Goal: Task Accomplishment & Management: Complete application form

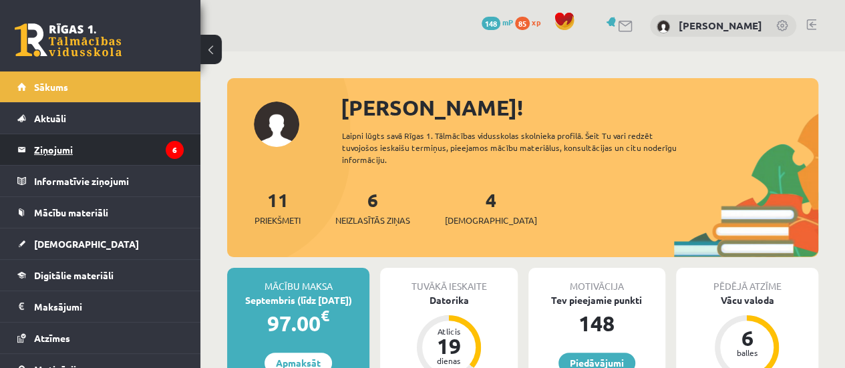
click at [164, 136] on legend "Ziņojumi 6" at bounding box center [109, 149] width 150 height 31
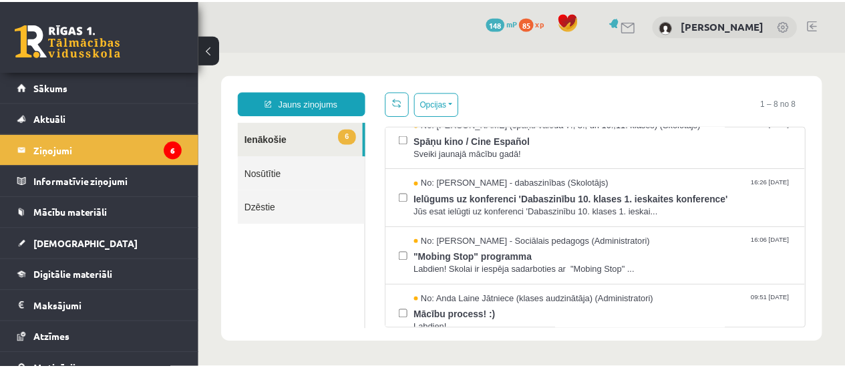
scroll to position [134, 0]
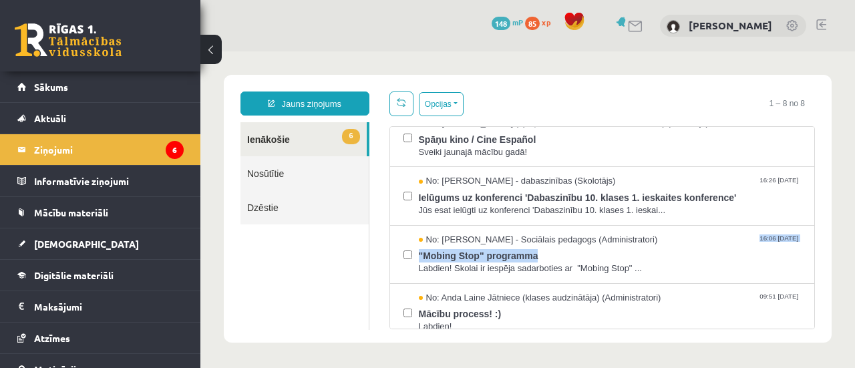
drag, startPoint x: 806, startPoint y: 230, endPoint x: 808, endPoint y: 265, distance: 35.5
click at [808, 265] on div "Opcijas Atzīmēt visus ziņojumus Atcelt izvēlētos Atzīmēt visus kā lasītus Atzīm…" at bounding box center [602, 210] width 446 height 238
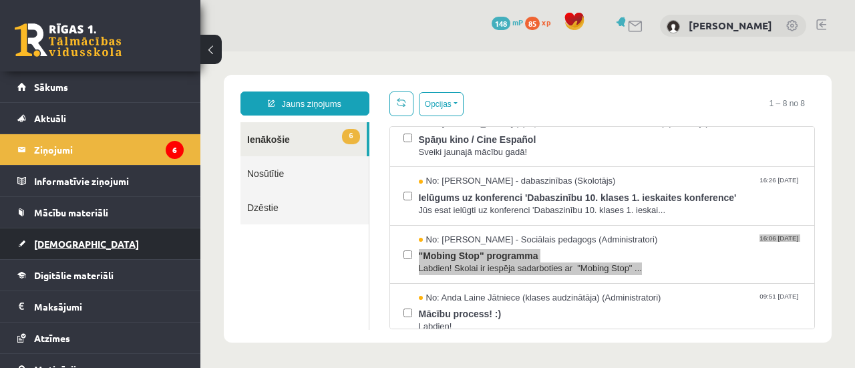
click at [108, 243] on link "[DEMOGRAPHIC_DATA]" at bounding box center [100, 243] width 166 height 31
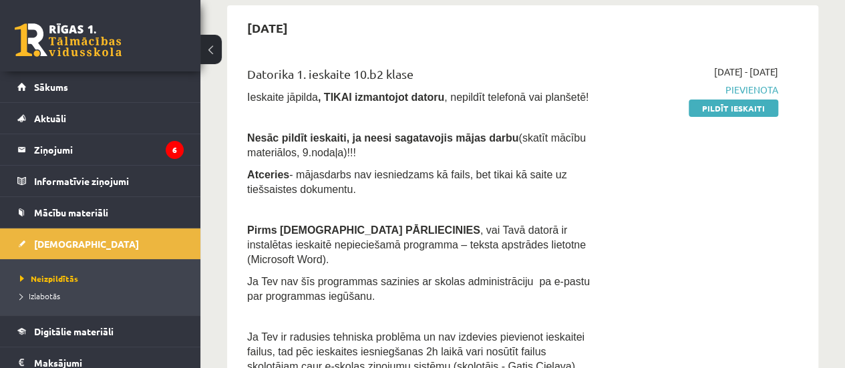
scroll to position [448, 0]
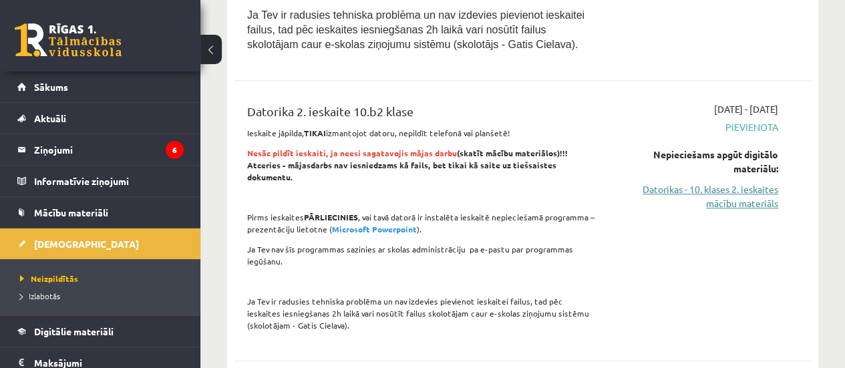
click at [741, 192] on link "Datorikas - 10. klases 2. ieskaites mācību materiāls" at bounding box center [696, 196] width 164 height 28
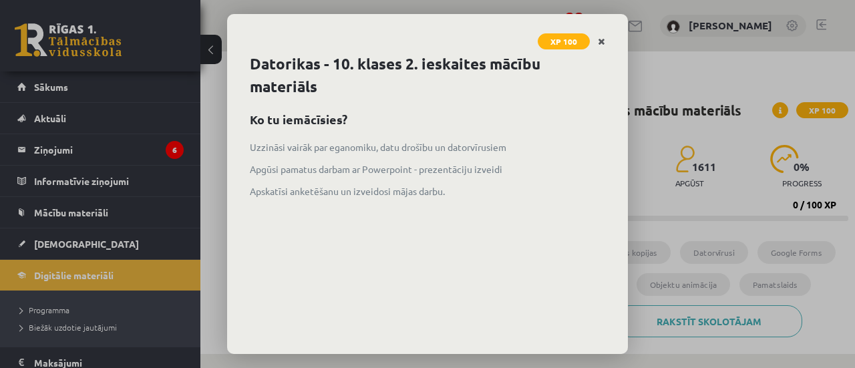
click at [604, 45] on icon "Close" at bounding box center [601, 41] width 7 height 9
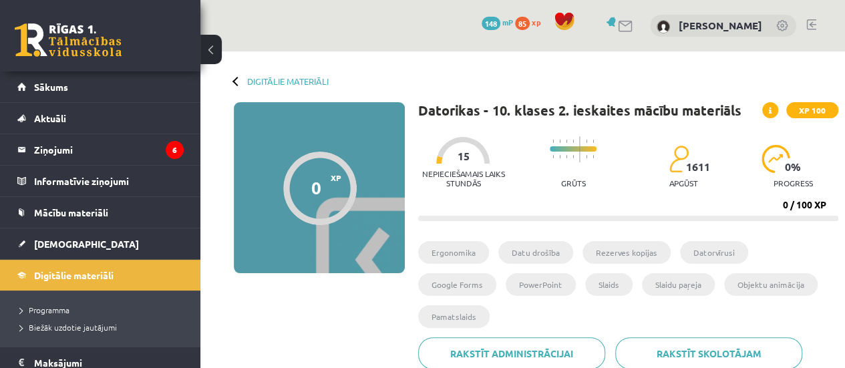
click at [604, 41] on div "0 Dāvanas 148 mP 85 xp [PERSON_NAME]" at bounding box center [522, 25] width 644 height 51
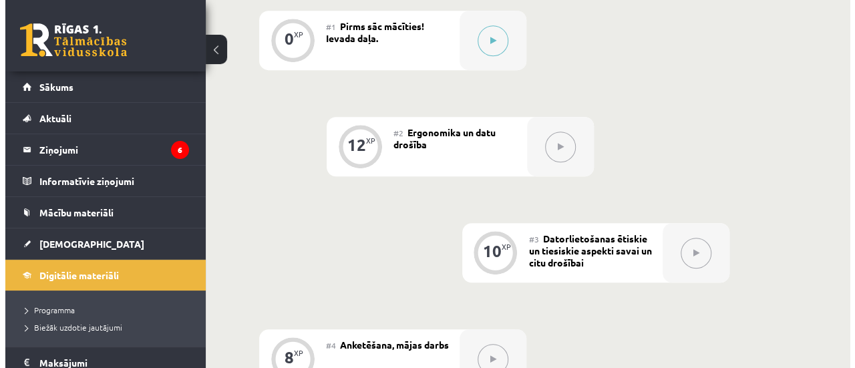
scroll to position [423, 0]
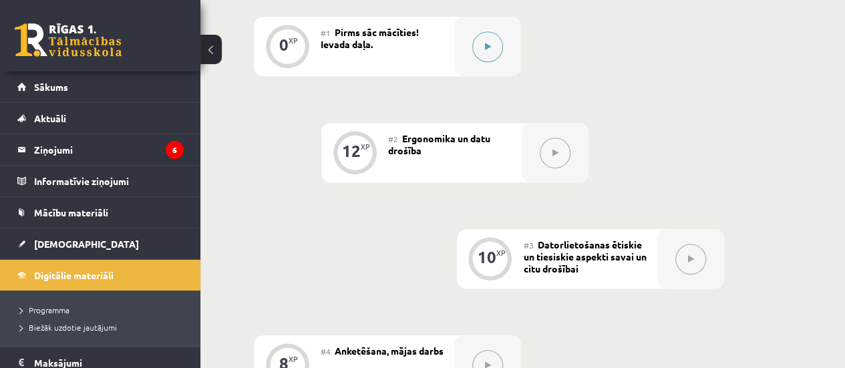
click at [494, 54] on button at bounding box center [487, 46] width 31 height 31
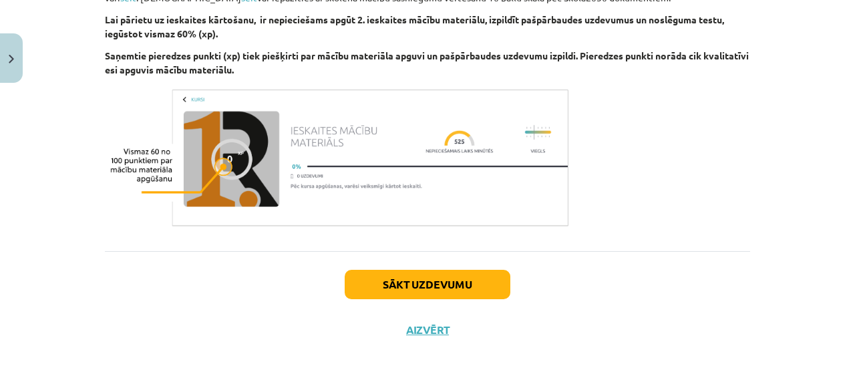
scroll to position [848, 0]
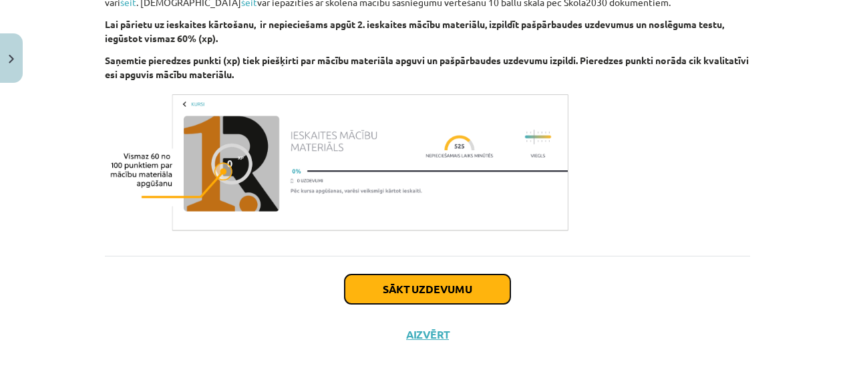
click at [491, 291] on button "Sākt uzdevumu" at bounding box center [428, 288] width 166 height 29
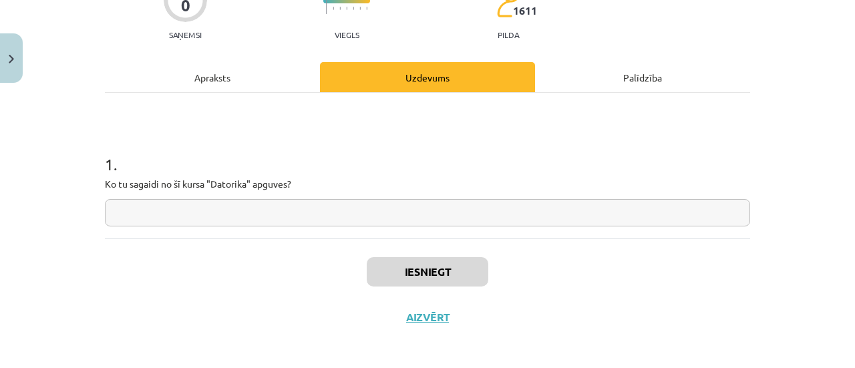
scroll to position [139, 0]
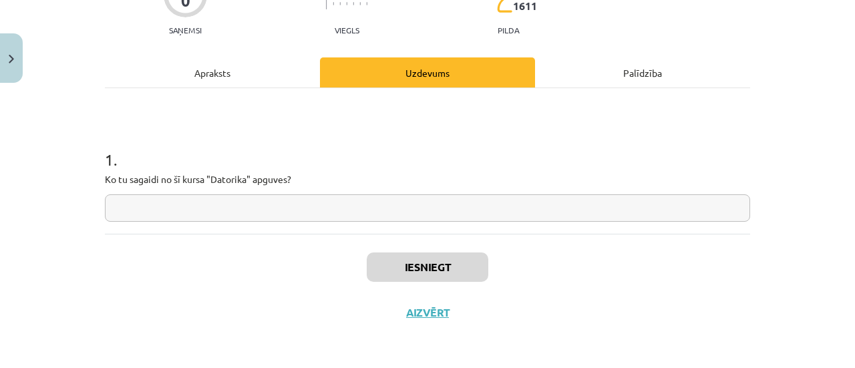
click at [203, 69] on div "Apraksts" at bounding box center [212, 72] width 215 height 30
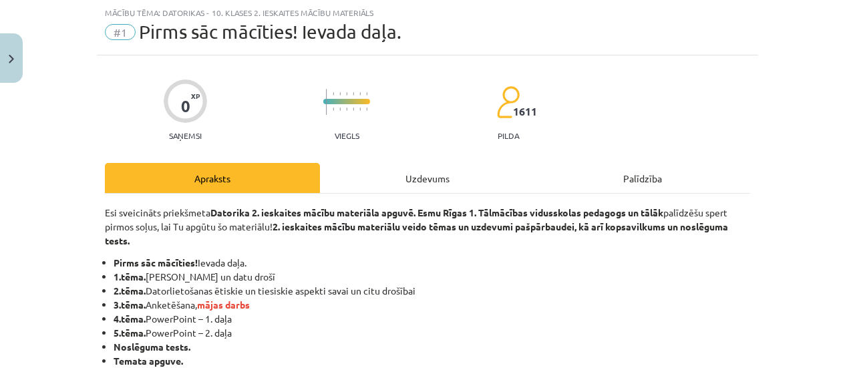
scroll to position [355, 0]
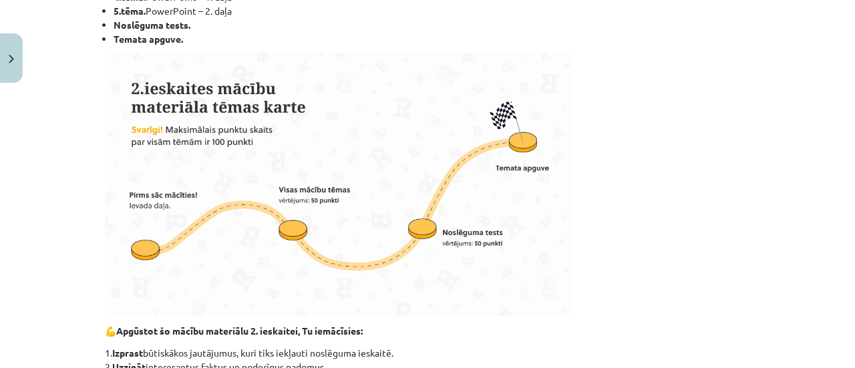
drag, startPoint x: 844, startPoint y: 145, endPoint x: 854, endPoint y: 116, distance: 30.4
click at [854, 116] on div "Mācību tēma: Datorikas - 10. klases 2. ieskaites mācību materiāls #1 Pirms sāc …" at bounding box center [427, 184] width 855 height 368
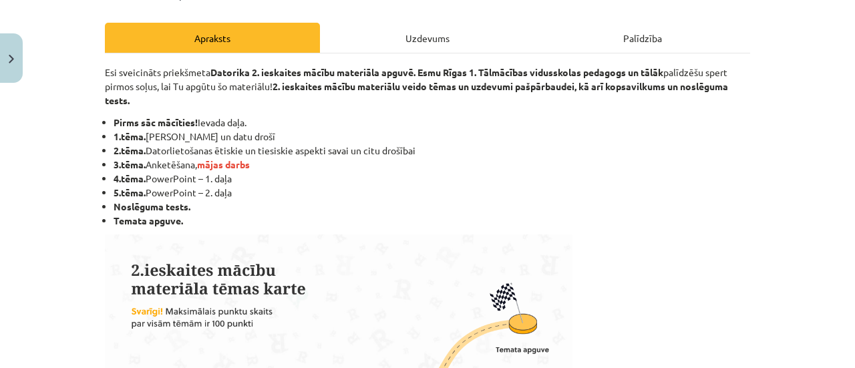
scroll to position [170, 0]
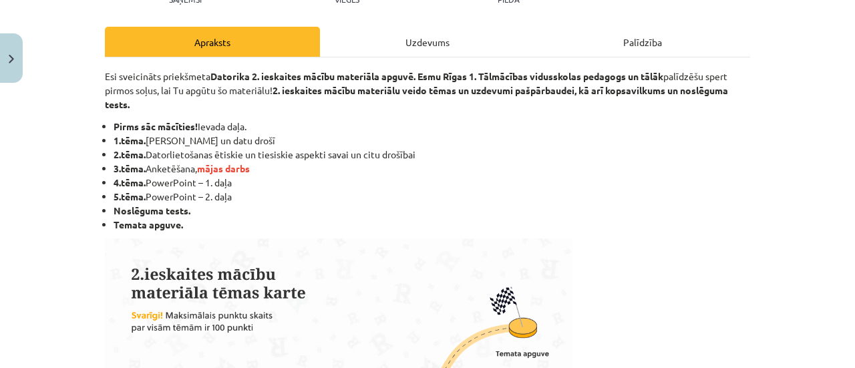
click at [429, 35] on div "Uzdevums" at bounding box center [427, 42] width 215 height 30
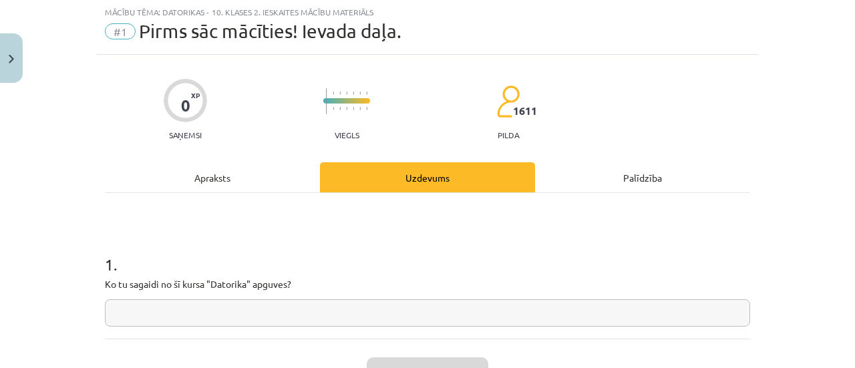
scroll to position [33, 0]
click at [380, 317] on input "text" at bounding box center [427, 313] width 645 height 27
click at [213, 187] on div "Apraksts" at bounding box center [212, 178] width 215 height 30
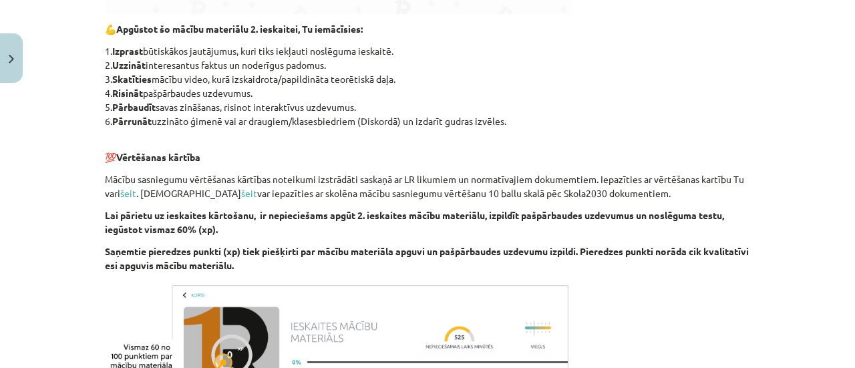
scroll to position [798, 0]
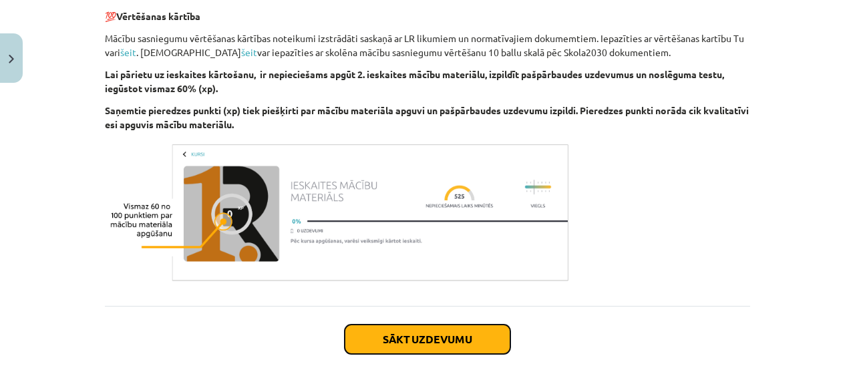
click at [491, 333] on button "Sākt uzdevumu" at bounding box center [428, 339] width 166 height 29
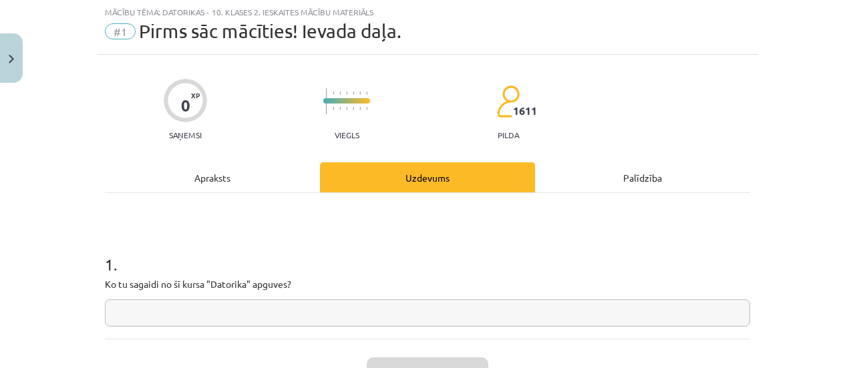
scroll to position [33, 0]
click at [465, 316] on input "text" at bounding box center [427, 313] width 645 height 27
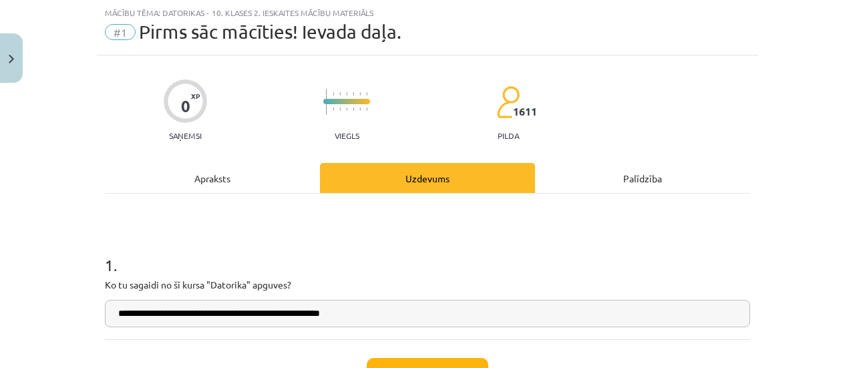
type input "**********"
click at [425, 360] on button "Iesniegt" at bounding box center [428, 372] width 122 height 29
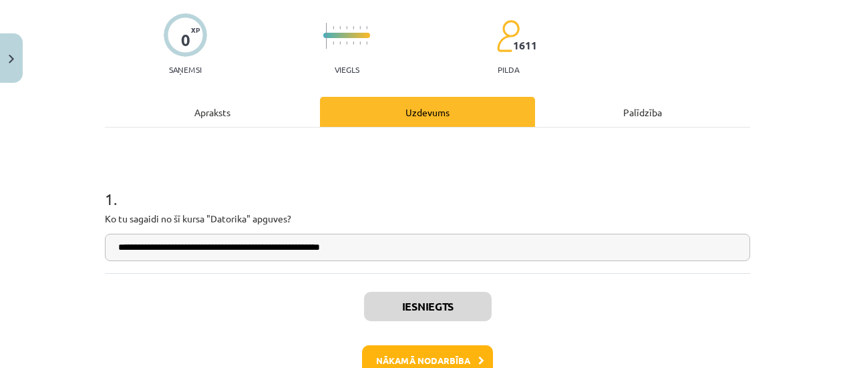
scroll to position [423, 0]
click at [415, 345] on button "Nākamā nodarbība" at bounding box center [427, 360] width 131 height 31
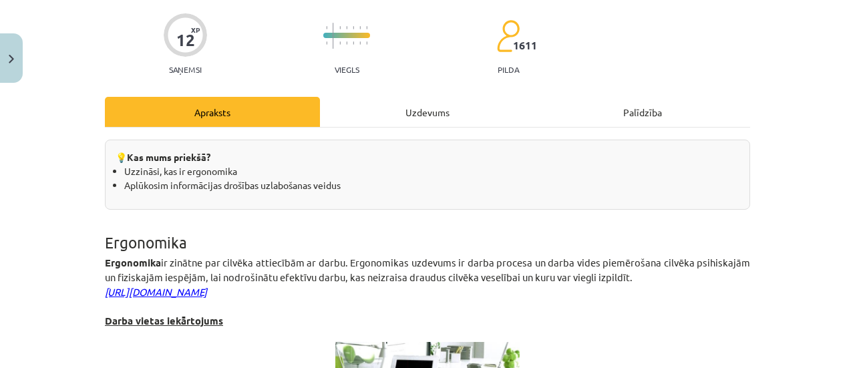
scroll to position [33, 0]
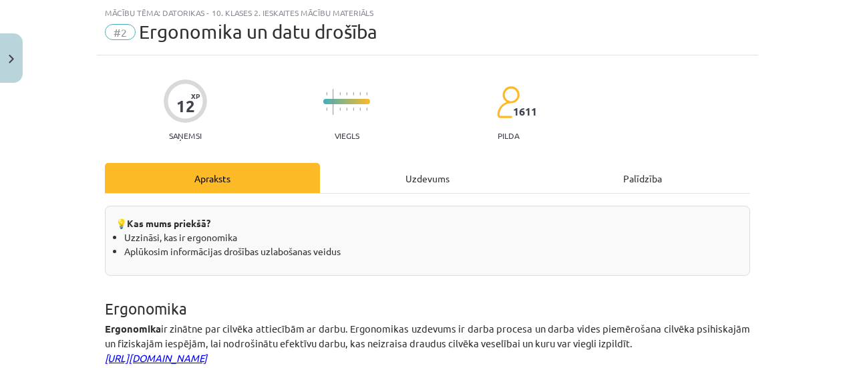
click at [431, 178] on div "Uzdevums" at bounding box center [427, 178] width 215 height 30
